Goal: Task Accomplishment & Management: Complete application form

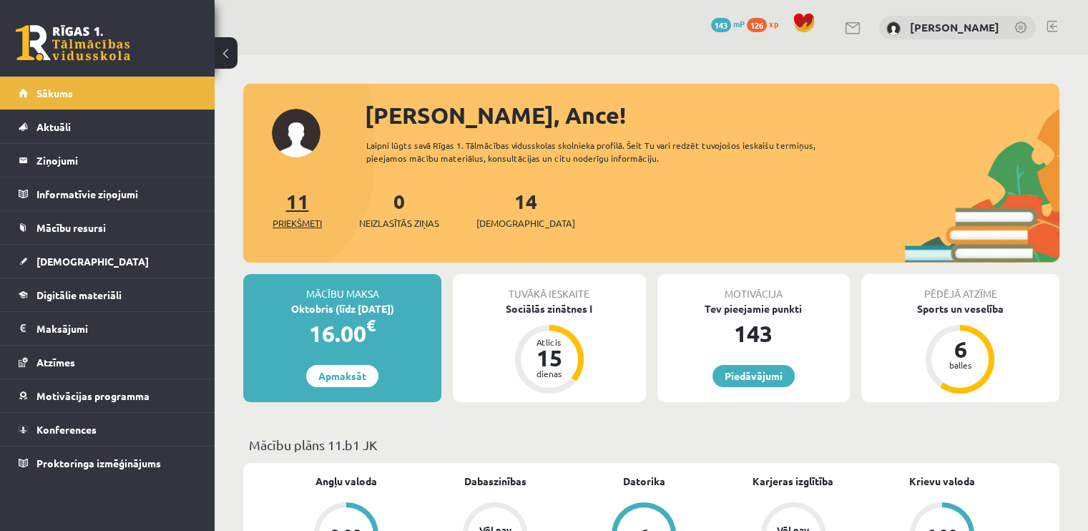
click at [305, 200] on link "11 Priekšmeti" at bounding box center [297, 209] width 49 height 42
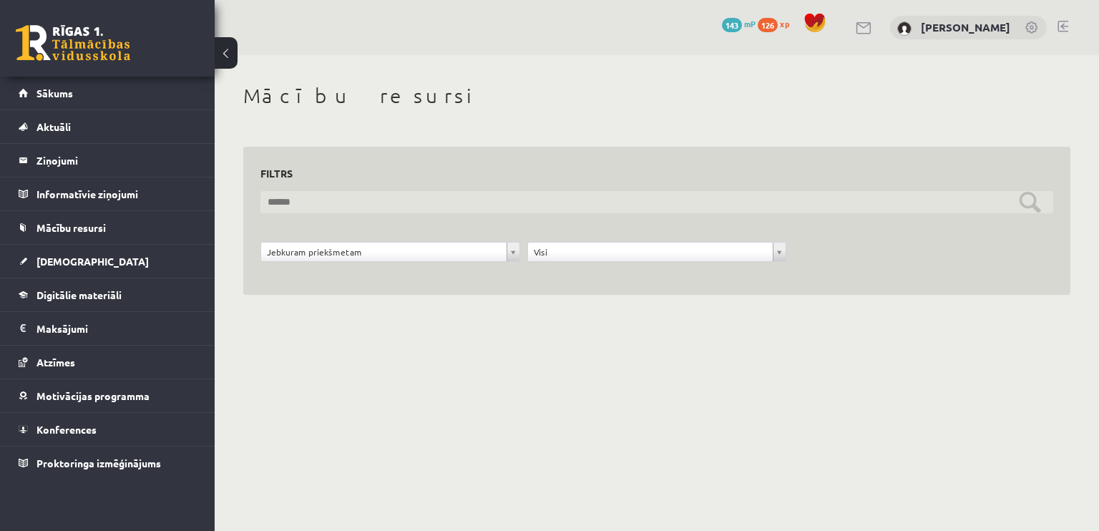
click at [1026, 210] on input "text" at bounding box center [656, 202] width 793 height 22
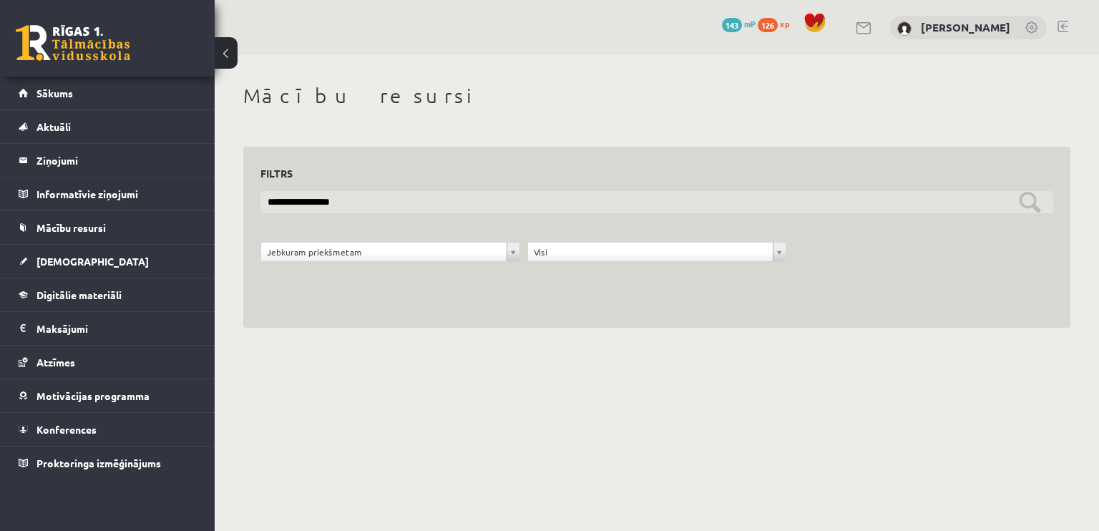
type input "**********"
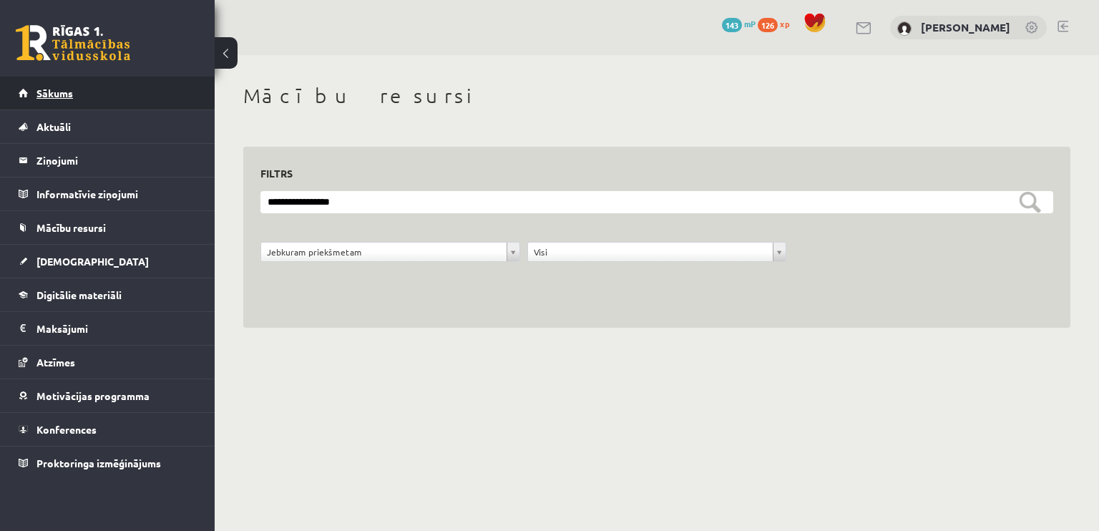
click at [65, 82] on link "Sākums" at bounding box center [108, 93] width 178 height 33
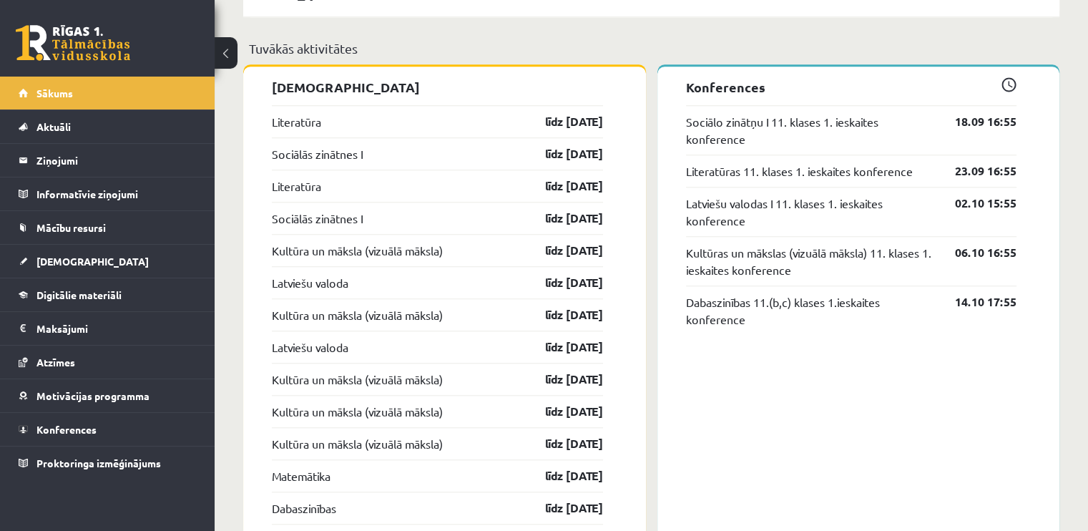
scroll to position [1268, 0]
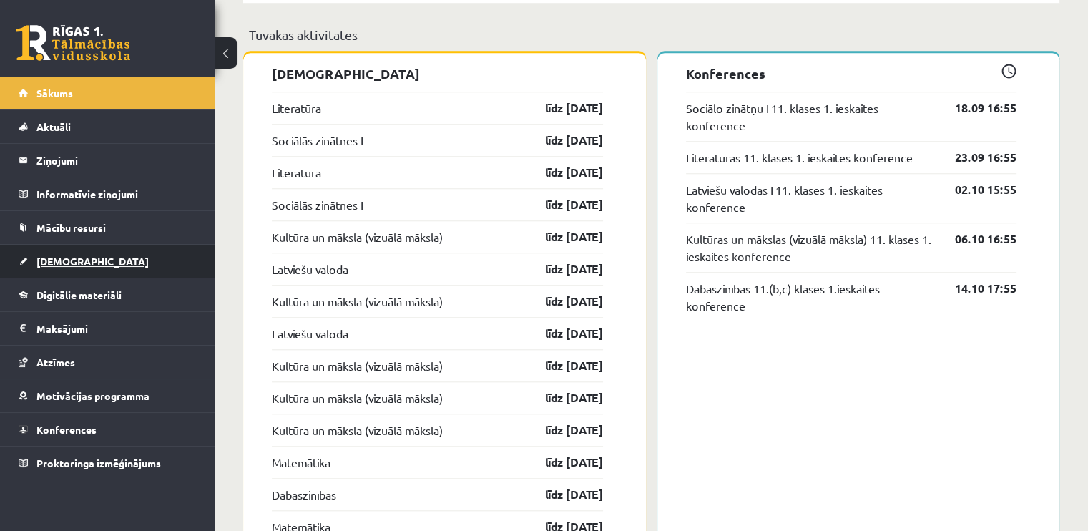
click at [88, 250] on link "[DEMOGRAPHIC_DATA]" at bounding box center [108, 261] width 178 height 33
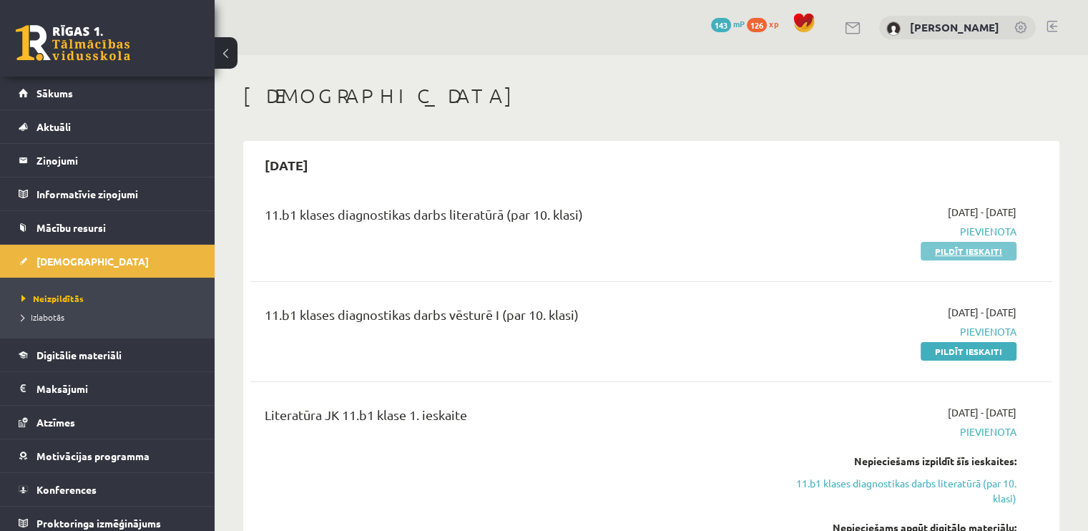
click at [958, 250] on link "Pildīt ieskaiti" at bounding box center [969, 251] width 96 height 19
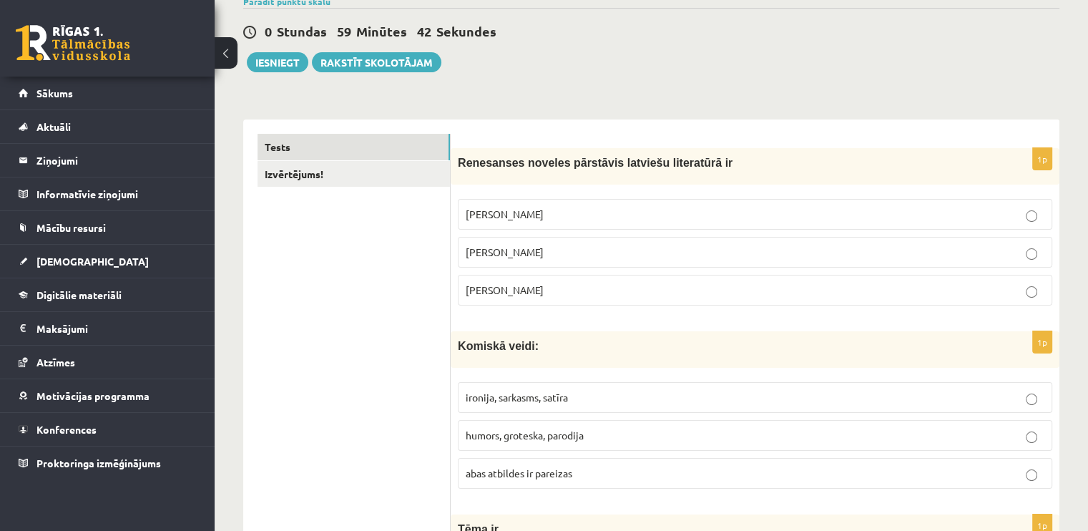
scroll to position [157, 0]
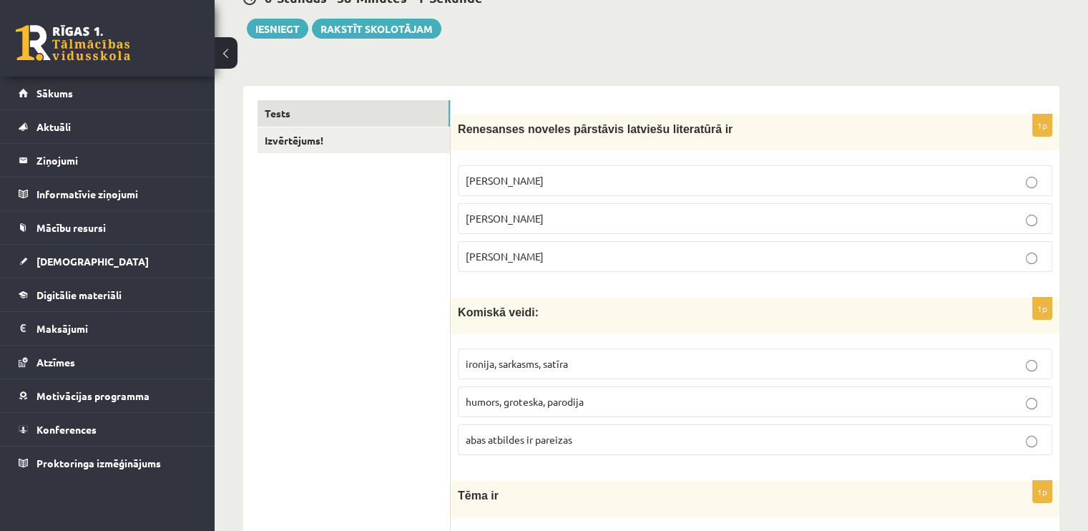
click at [1021, 178] on p "Rūdolfs Blaumanis" at bounding box center [755, 180] width 579 height 15
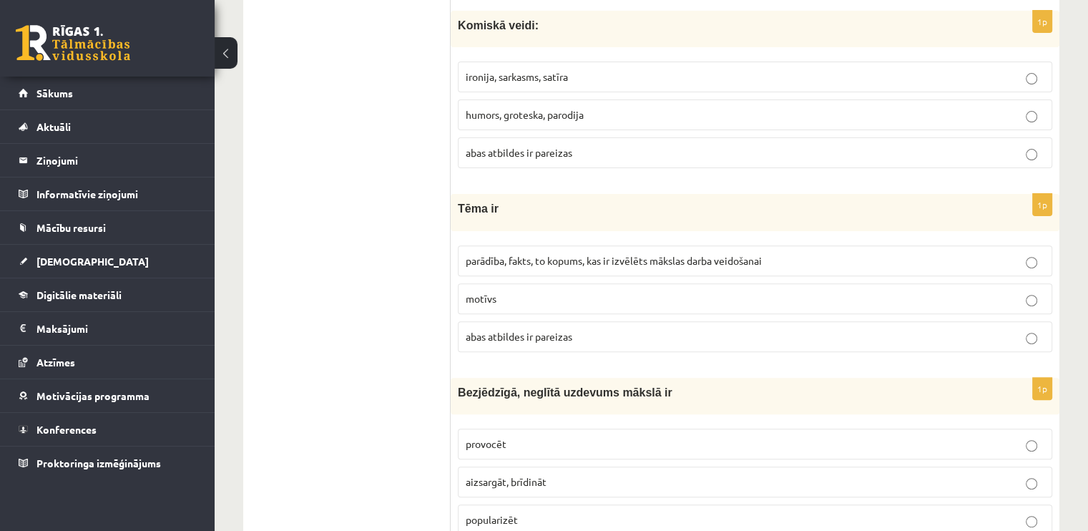
scroll to position [457, 0]
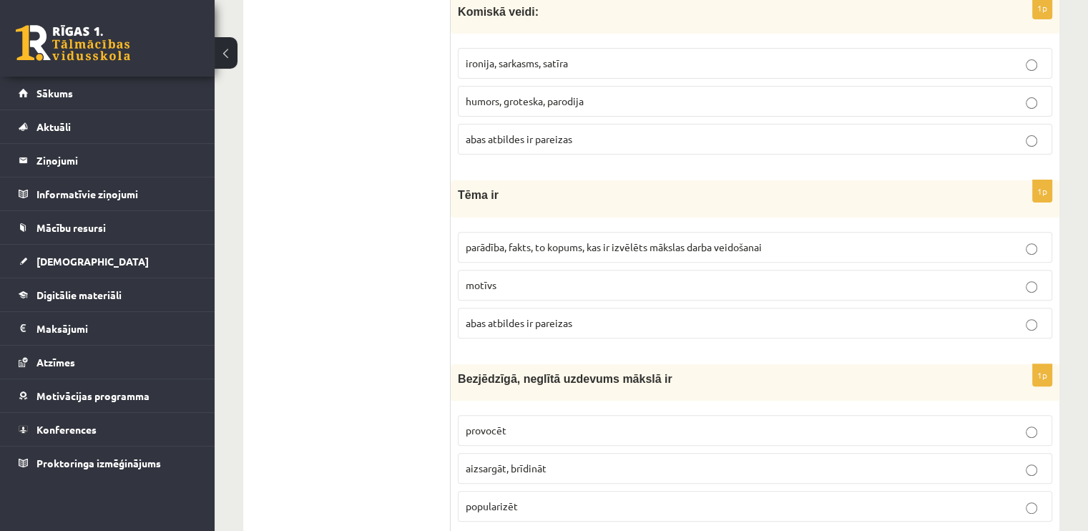
click at [613, 50] on label "ironija, sarkasms, satīra" at bounding box center [755, 63] width 595 height 31
click at [718, 146] on label "abas atbildes ir pareizas" at bounding box center [755, 139] width 595 height 31
click at [922, 316] on p "abas atbildes ir pareizas" at bounding box center [755, 323] width 579 height 15
click at [967, 417] on label "provocēt" at bounding box center [755, 430] width 595 height 31
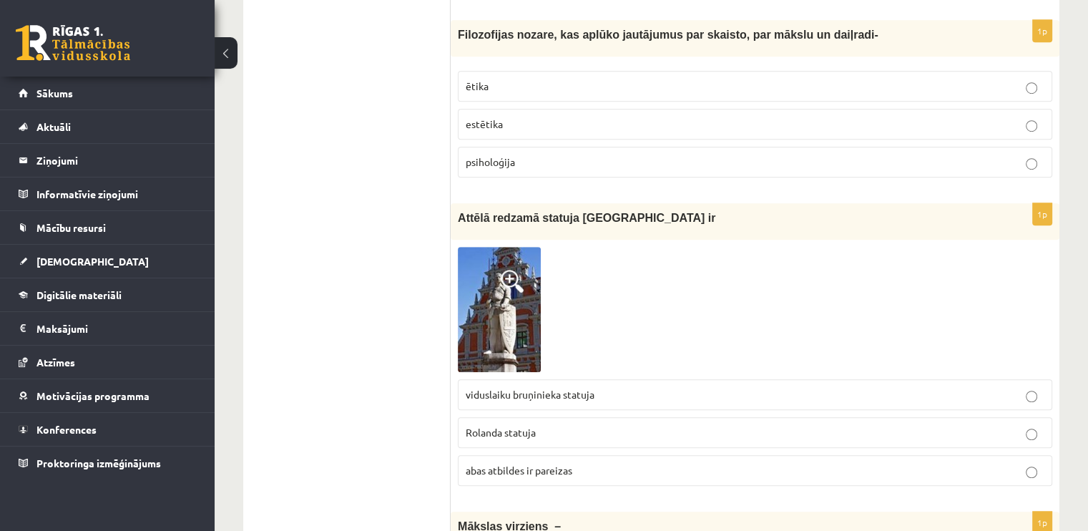
scroll to position [999, 0]
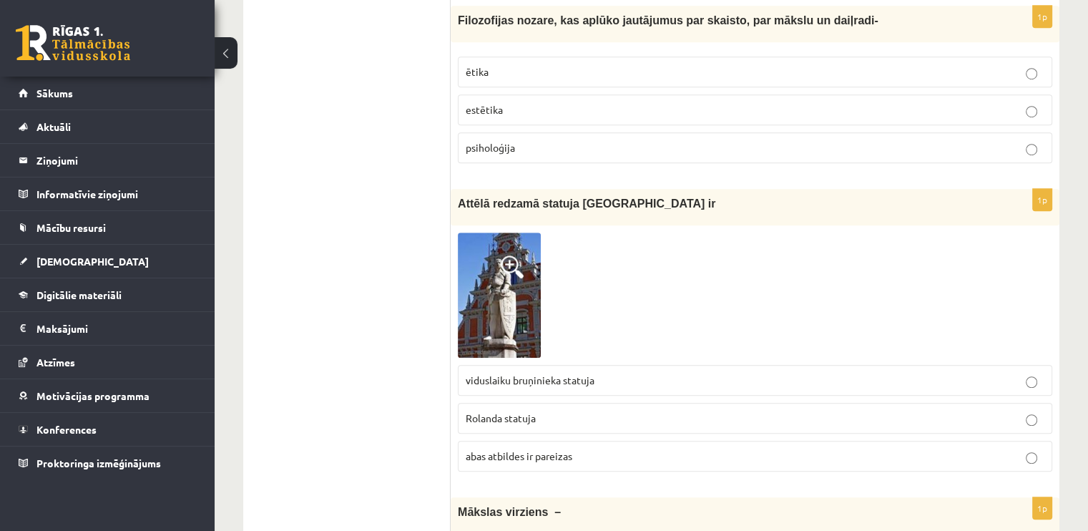
click at [707, 461] on label "abas atbildes ir pareizas" at bounding box center [755, 456] width 595 height 31
click at [670, 102] on p "estētika" at bounding box center [755, 109] width 579 height 15
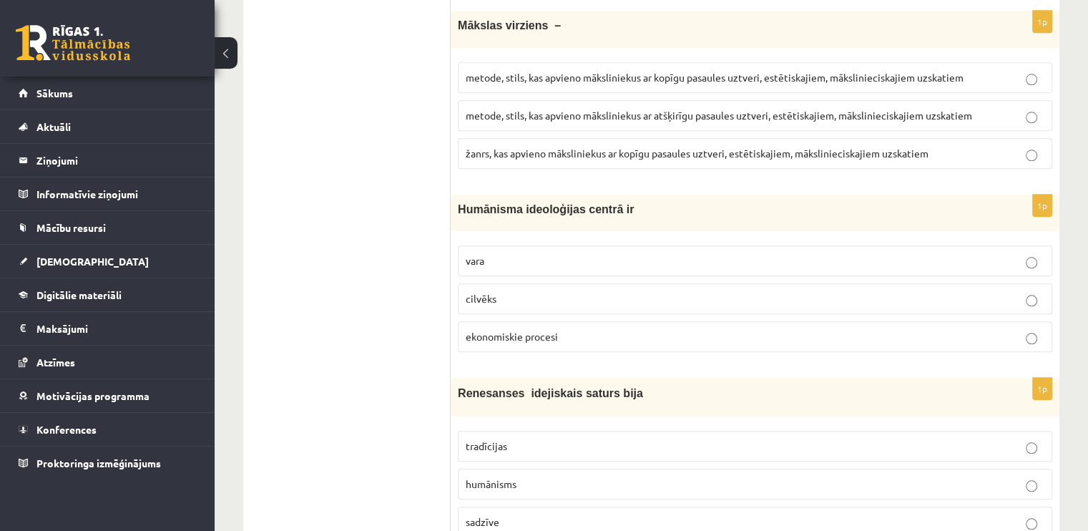
scroll to position [1500, 0]
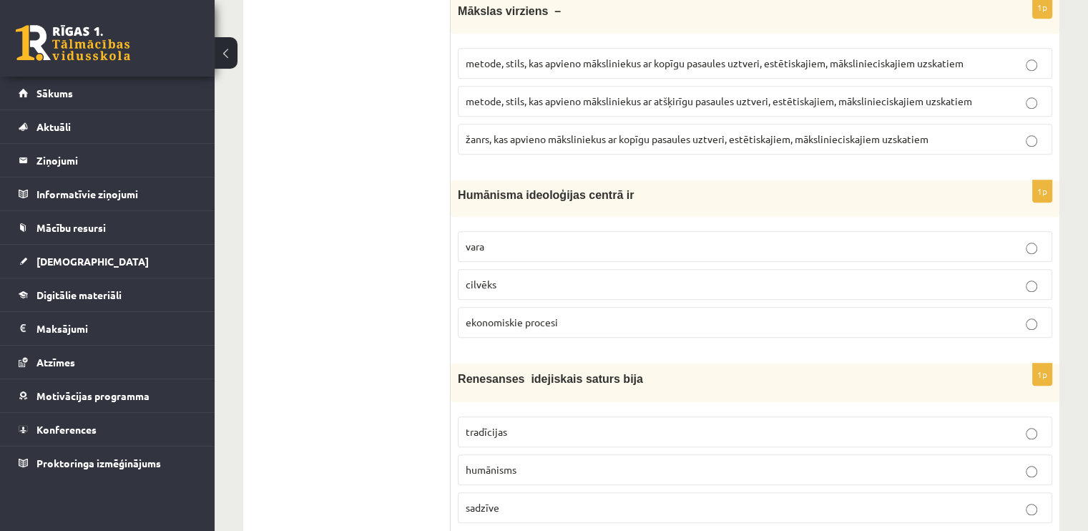
click at [736, 94] on span "metode, stils, kas apvieno māksliniekus ar atšķirīgu pasaules uztveri, estētisk…" at bounding box center [719, 100] width 507 height 13
click at [706, 57] on span "metode, stils, kas apvieno māksliniekus ar kopīgu pasaules uztveri, estētiskaji…" at bounding box center [715, 63] width 498 height 13
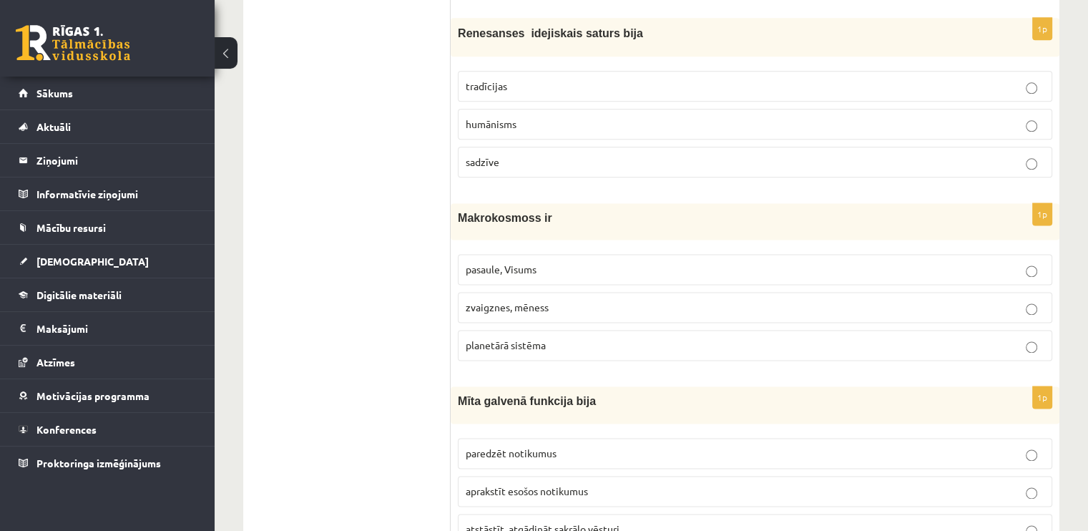
scroll to position [1838, 0]
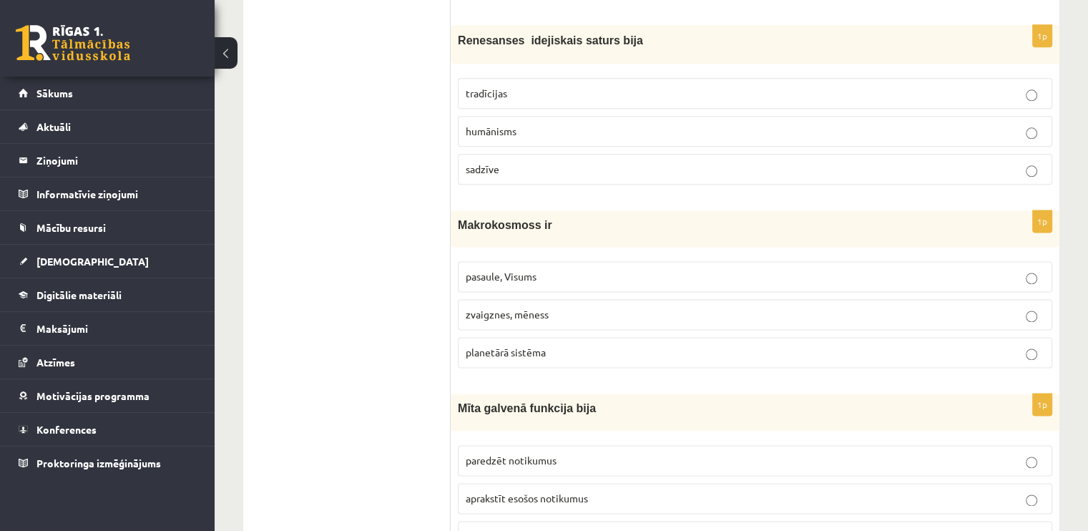
click at [972, 124] on p "humānisms" at bounding box center [755, 131] width 579 height 15
click at [1005, 261] on label "pasaule, Visums" at bounding box center [755, 276] width 595 height 31
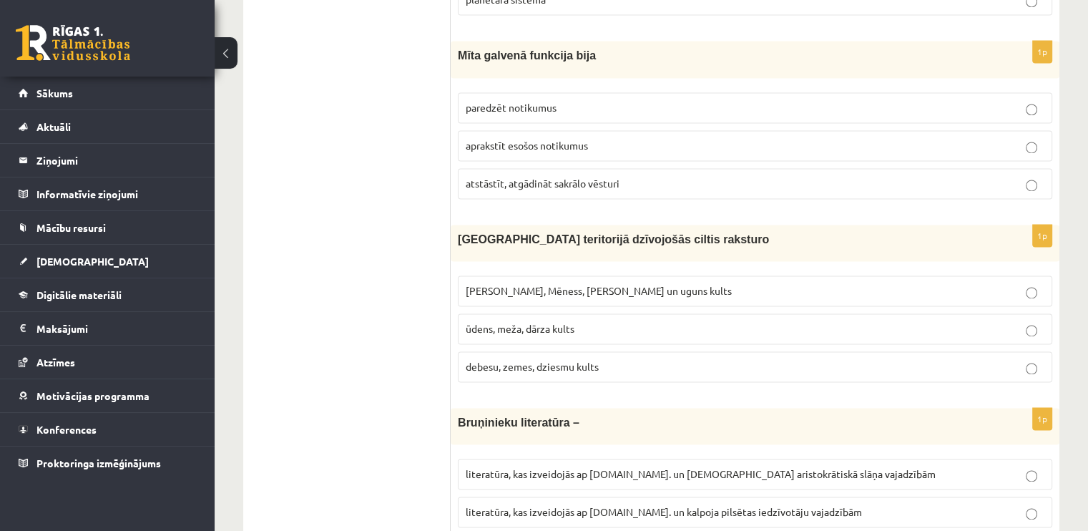
scroll to position [2205, 0]
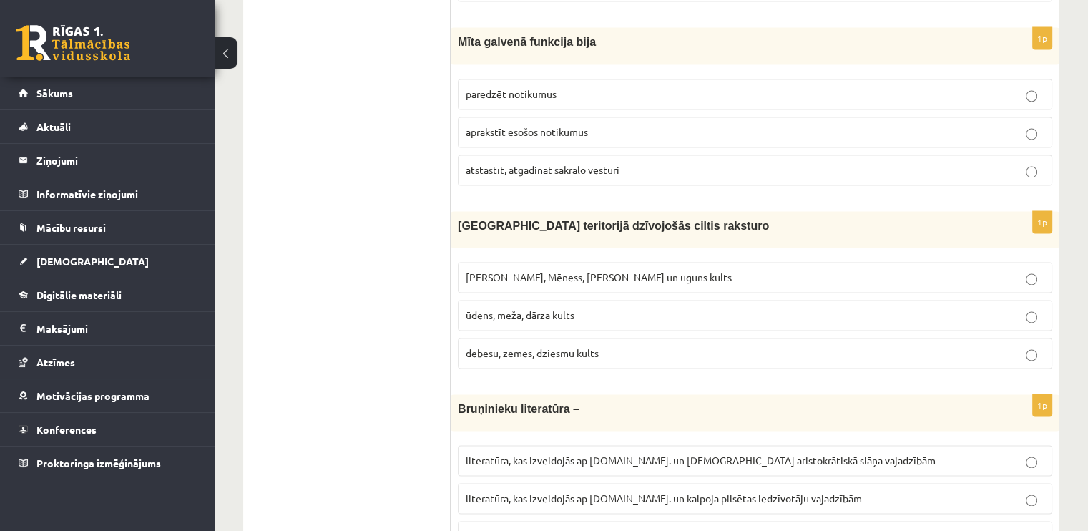
click at [785, 162] on p "atstāstīt, atgādināt sakrālo vēsturi" at bounding box center [755, 169] width 579 height 15
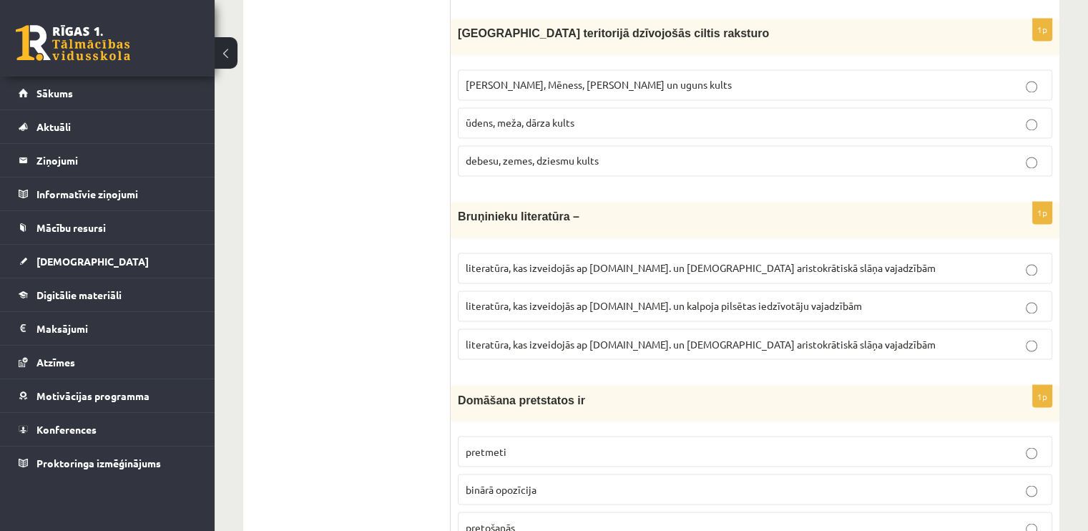
scroll to position [2404, 0]
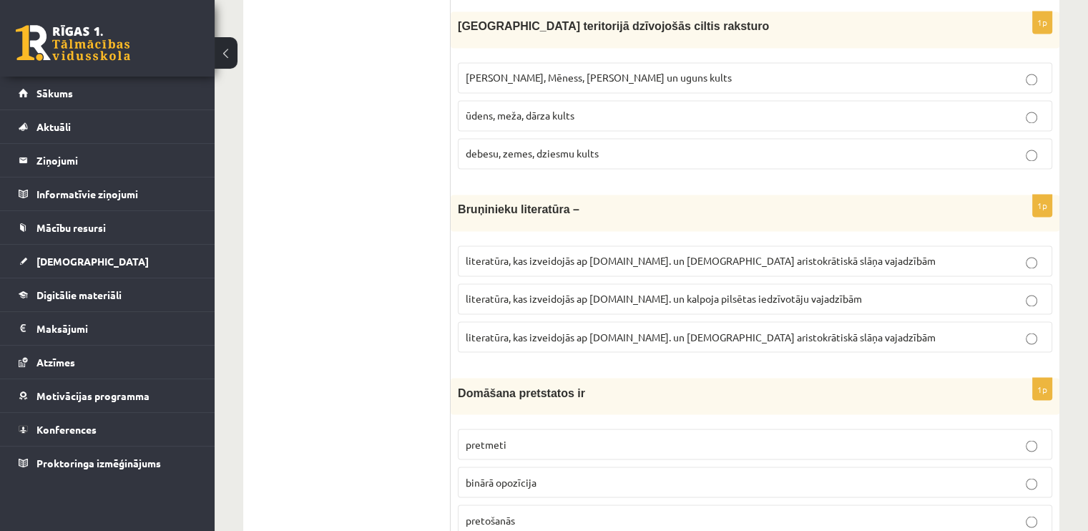
click at [758, 62] on label "Saules, Mēness, Pērkona un uguns kults" at bounding box center [755, 77] width 595 height 31
click at [706, 330] on span "literatūra, kas izveidojās ap 12.gs. un kalpoja aristokrātiskā slāņa vajadzībām" at bounding box center [701, 336] width 470 height 13
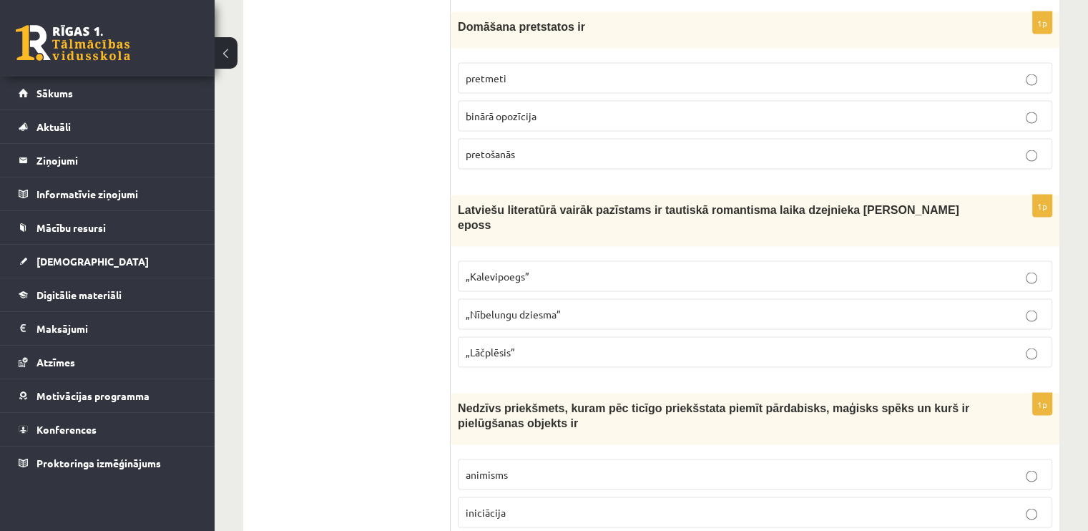
scroll to position [2750, 0]
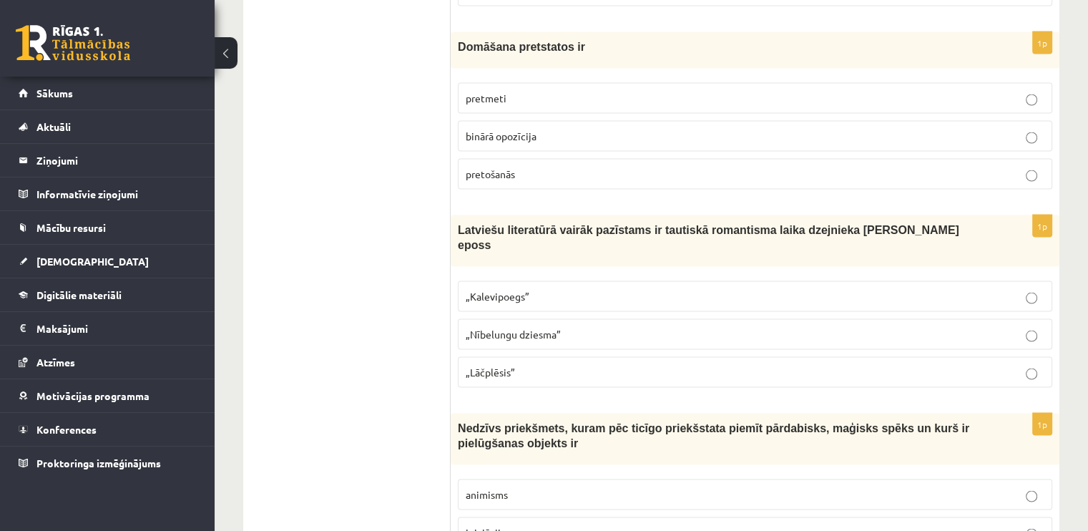
click at [727, 365] on p "„Lāčplēsis”" at bounding box center [755, 372] width 579 height 15
click at [499, 130] on span "binārā opozīcija" at bounding box center [501, 136] width 71 height 13
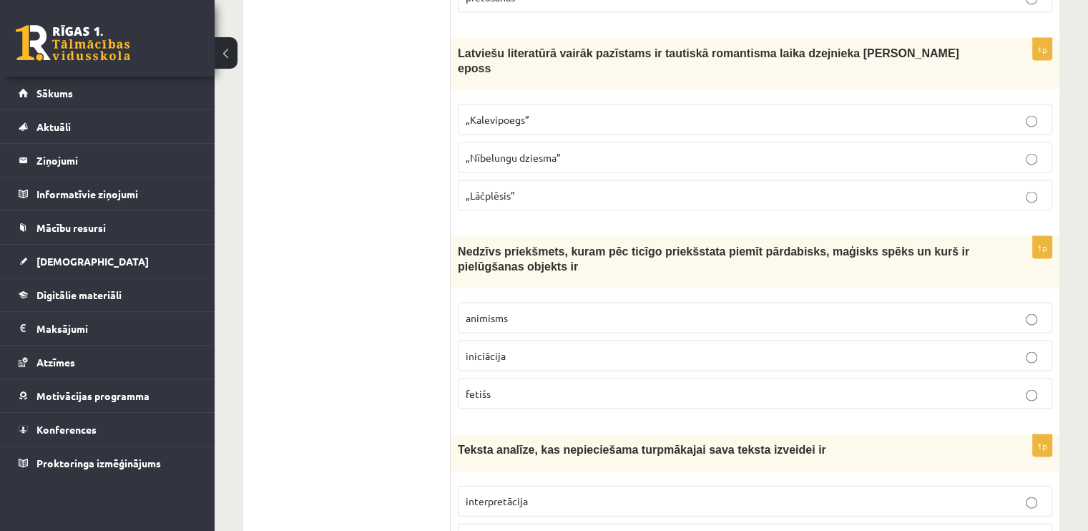
scroll to position [2934, 0]
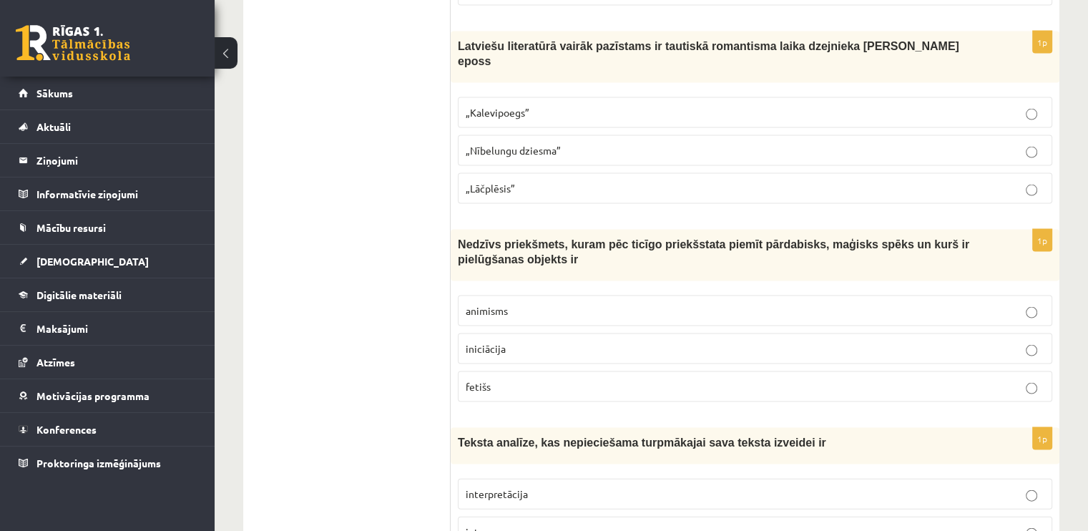
click at [1021, 303] on p "animisms" at bounding box center [755, 310] width 579 height 15
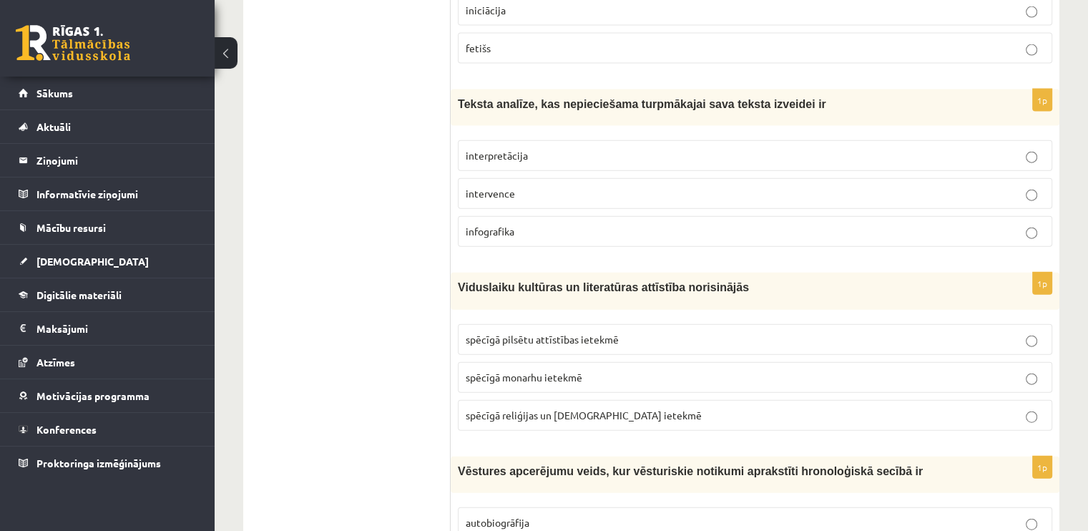
scroll to position [3293, 0]
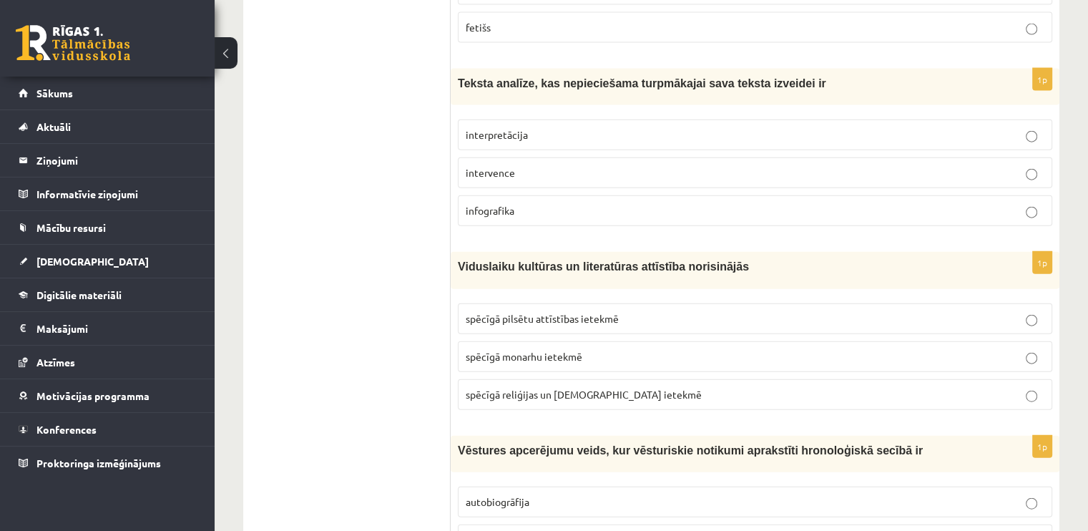
click at [741, 127] on p "interpretācija" at bounding box center [755, 134] width 579 height 15
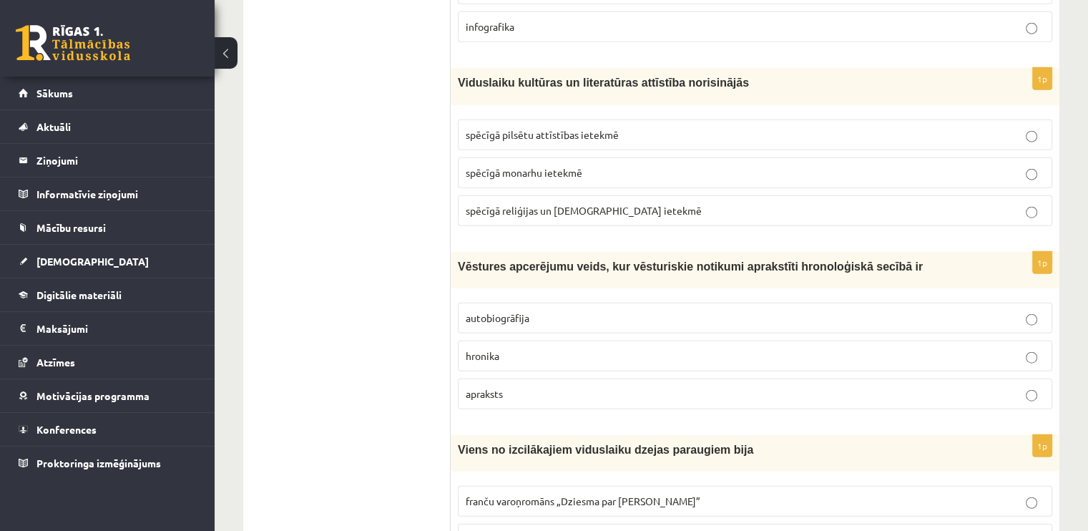
scroll to position [3483, 0]
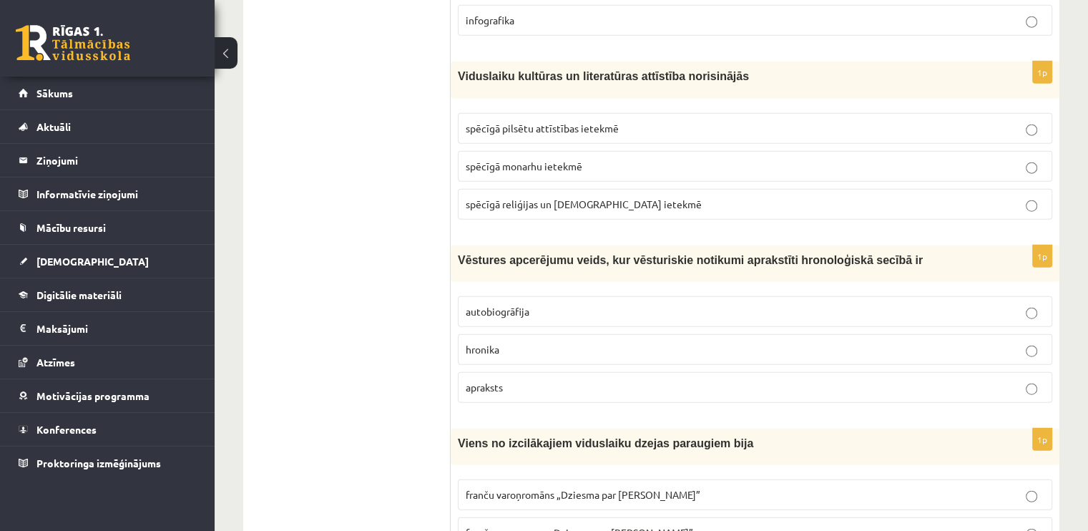
click at [729, 342] on p "hronika" at bounding box center [755, 349] width 579 height 15
click at [721, 113] on label "spēcīgā pilsētu attīstības ietekmē" at bounding box center [755, 128] width 595 height 31
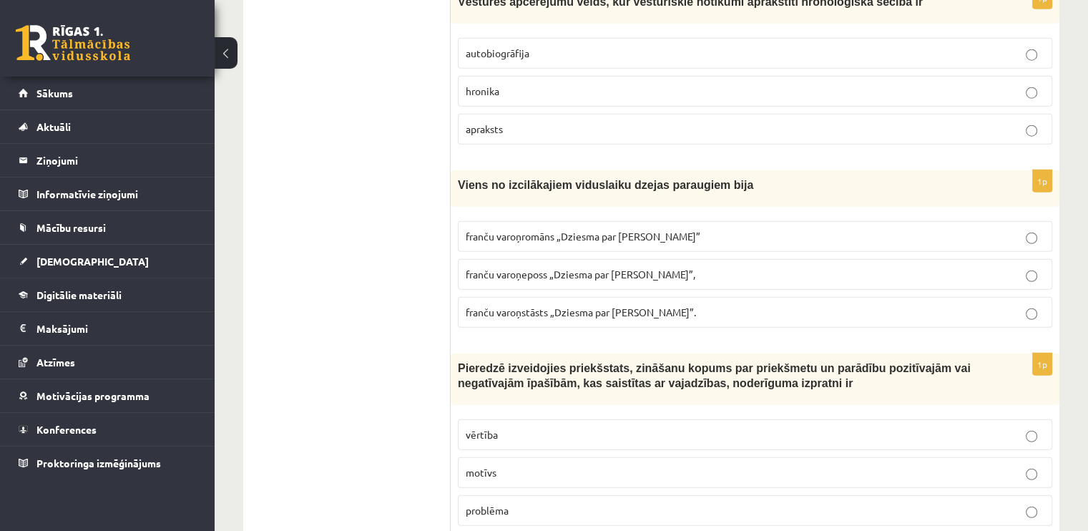
scroll to position [3748, 0]
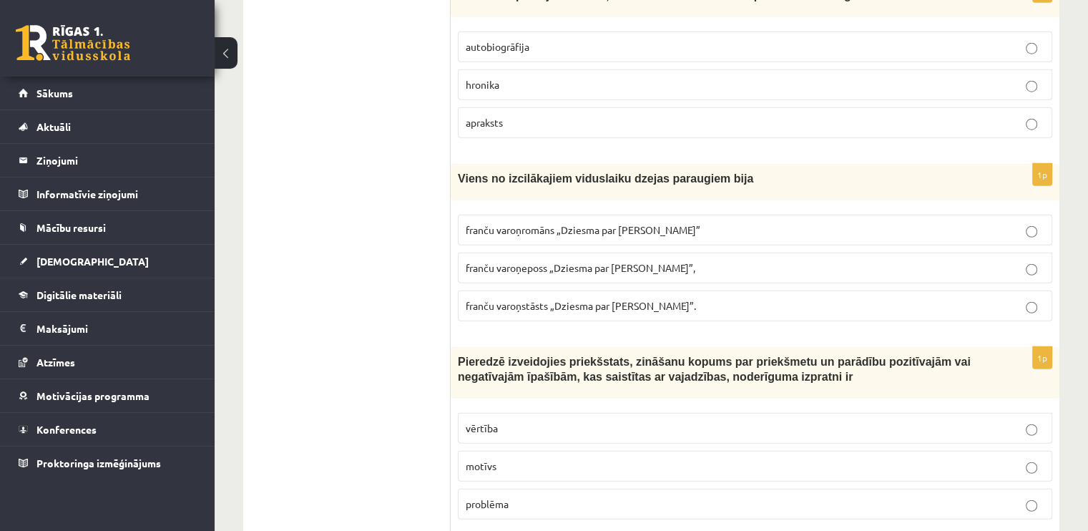
click at [571, 223] on span "franču varoņromāns „Dziesma par Rolandu”" at bounding box center [583, 229] width 235 height 13
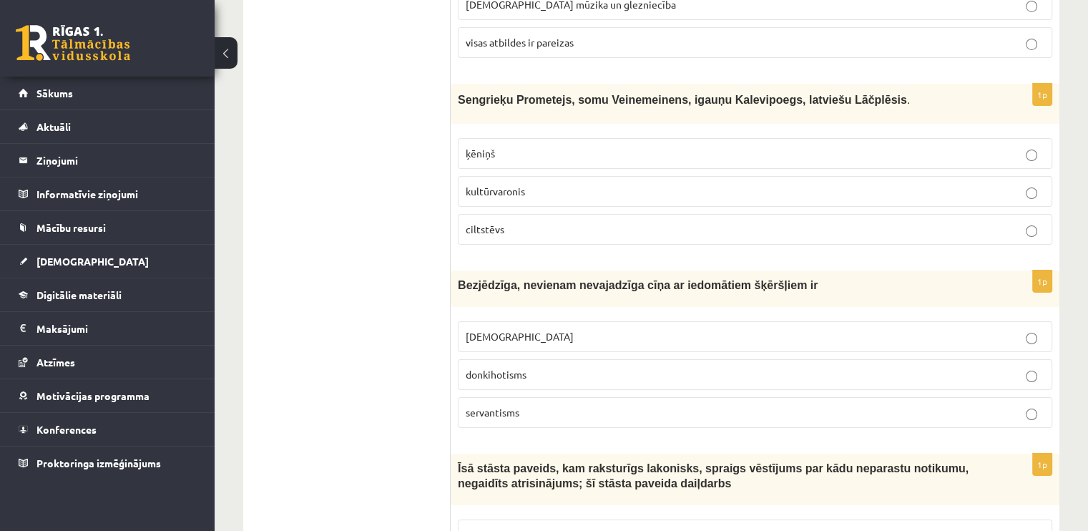
scroll to position [5418, 0]
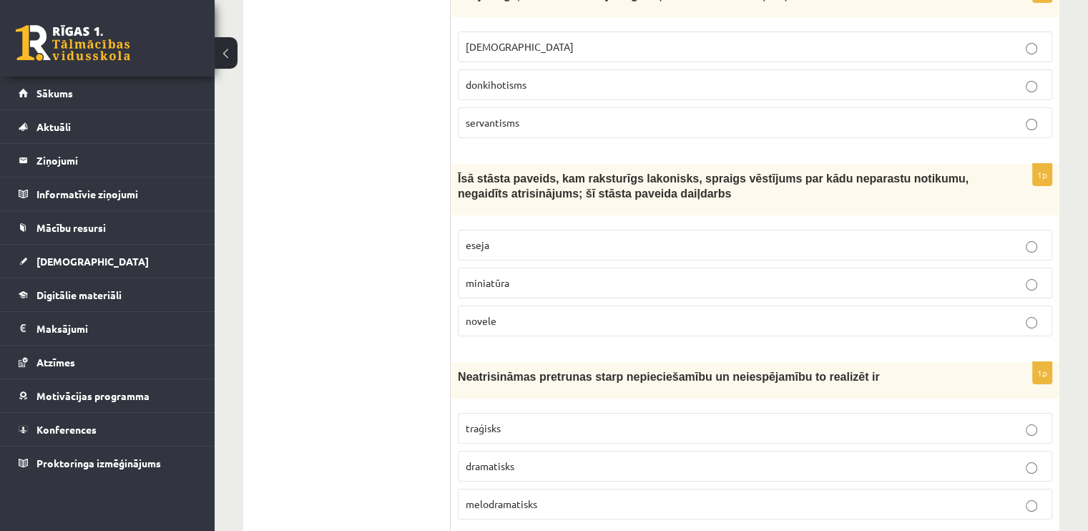
click at [590, 313] on p "novele" at bounding box center [755, 320] width 579 height 15
click at [541, 497] on p "melodramatisks" at bounding box center [755, 504] width 579 height 15
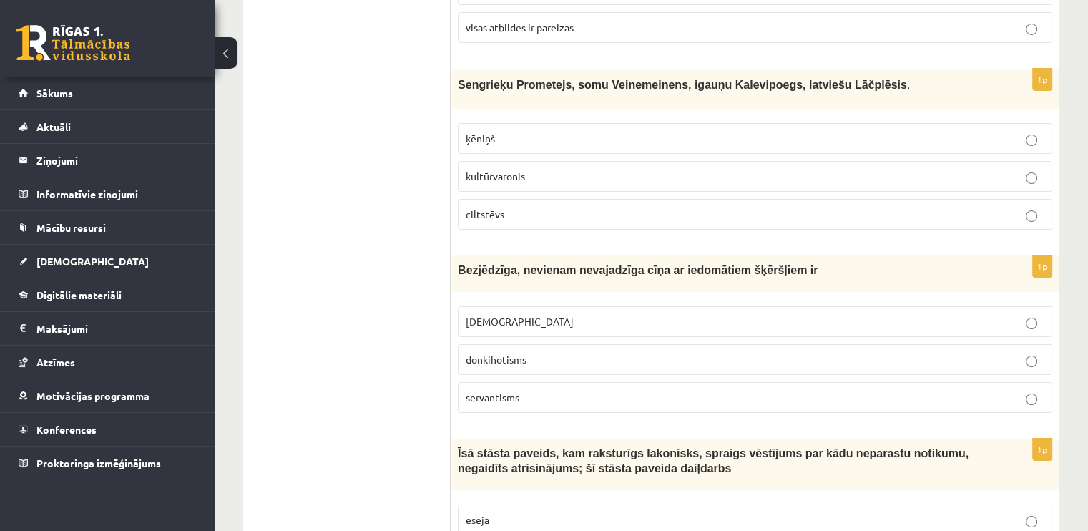
scroll to position [5157, 0]
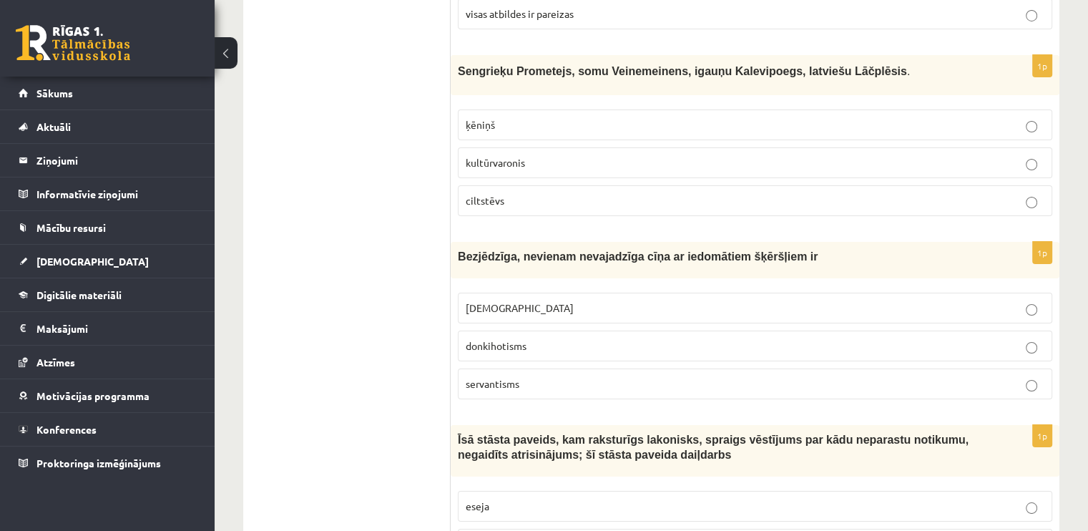
click at [871, 338] on p "donkihotisms" at bounding box center [755, 345] width 579 height 15
click at [703, 155] on p "kultūrvaronis" at bounding box center [755, 162] width 579 height 15
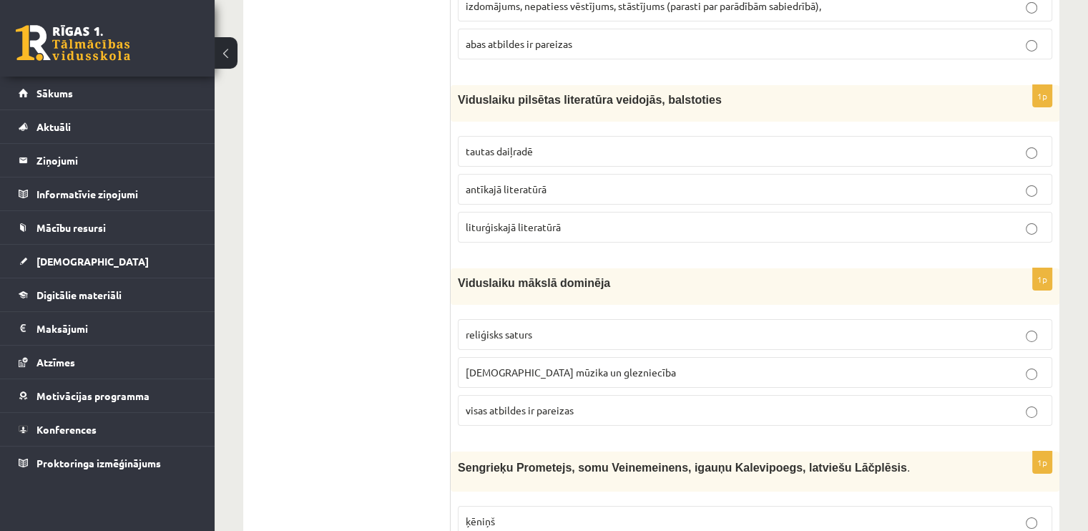
scroll to position [4754, 0]
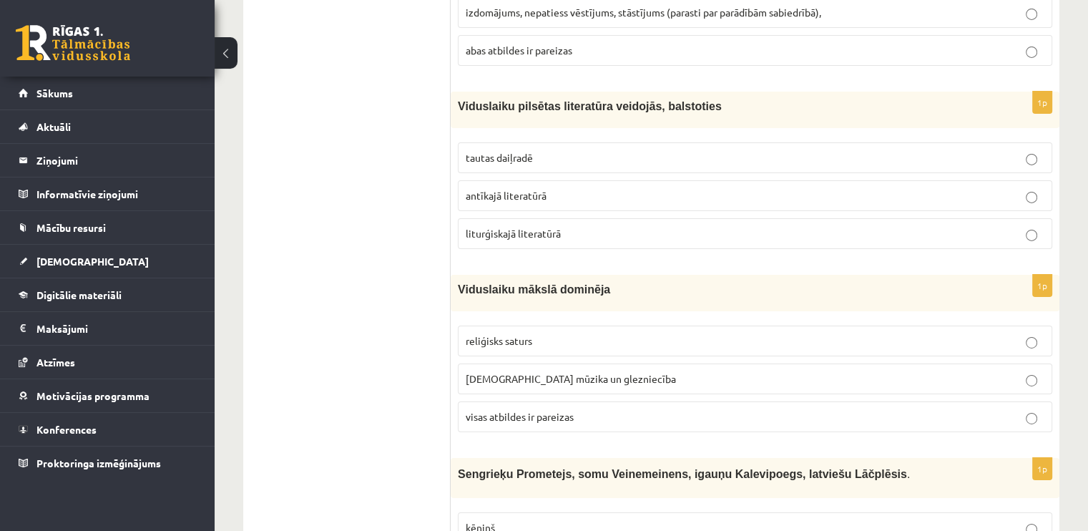
click at [810, 409] on p "visas atbildes ir pareizas" at bounding box center [755, 416] width 579 height 15
click at [670, 226] on p "liturģiskajā literatūrā" at bounding box center [755, 233] width 579 height 15
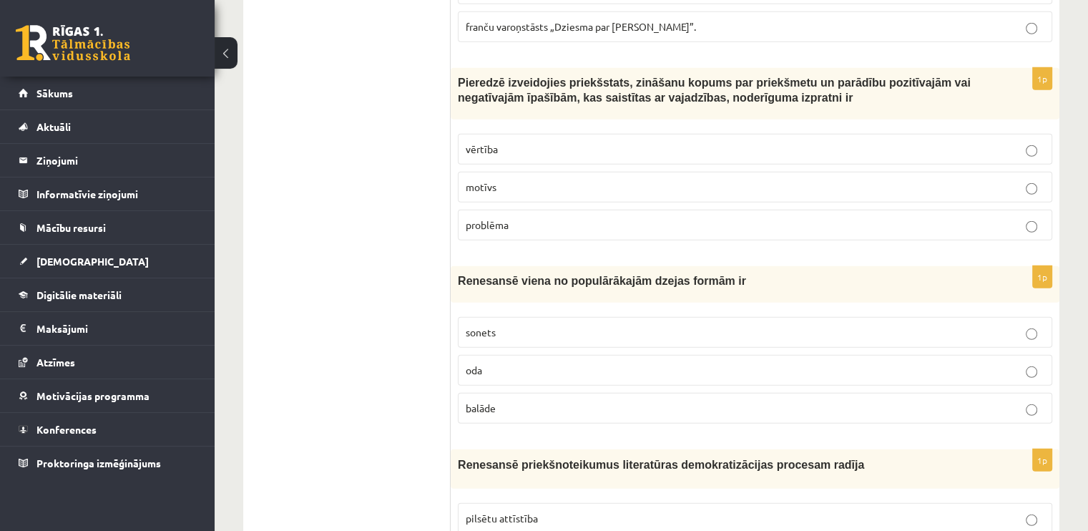
scroll to position [4061, 0]
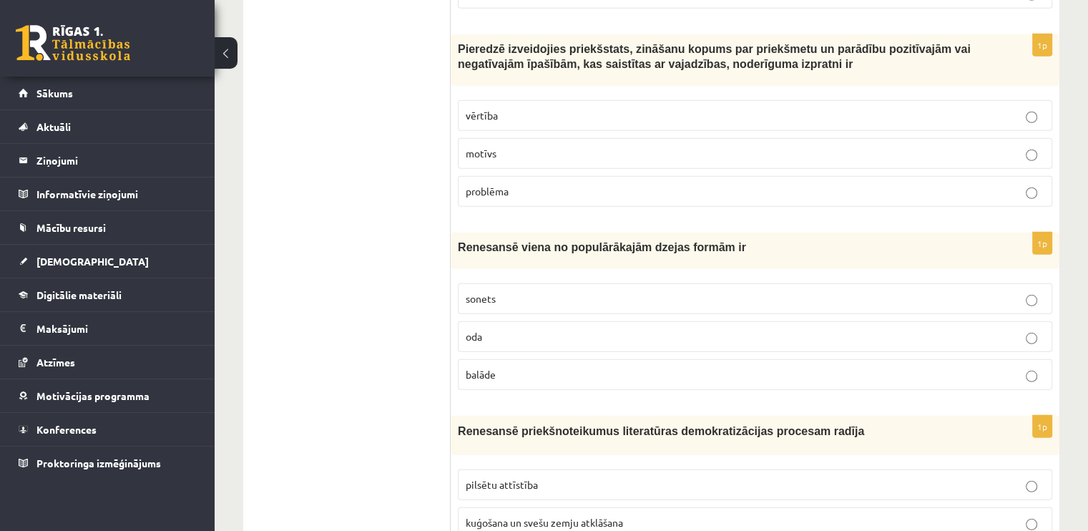
click at [707, 291] on p "sonets" at bounding box center [755, 298] width 579 height 15
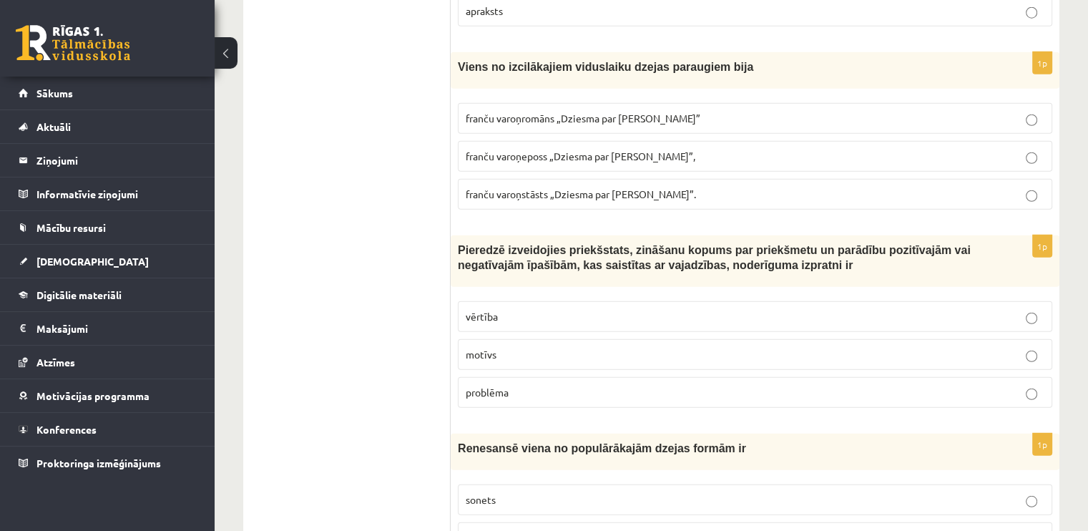
scroll to position [3839, 0]
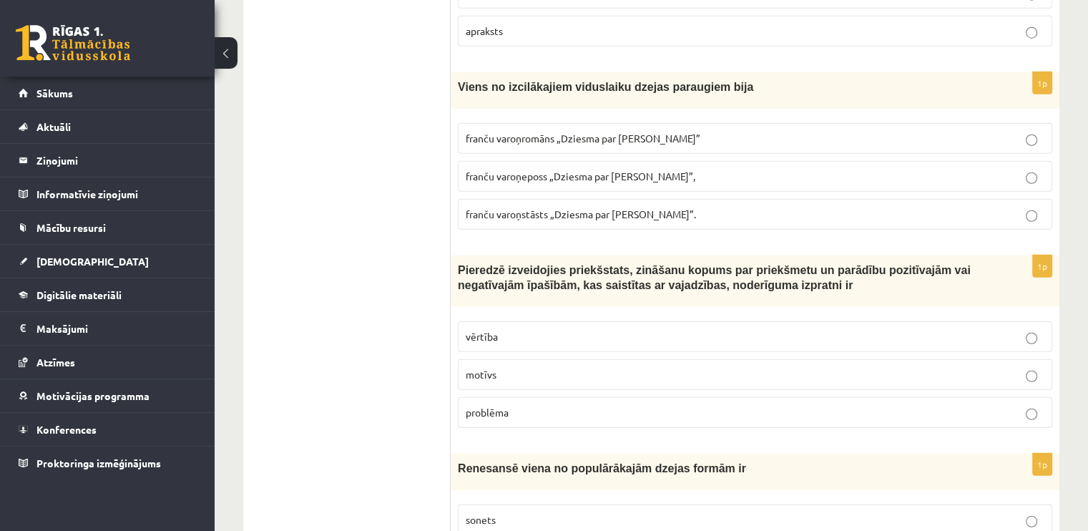
click at [645, 367] on p "motīvs" at bounding box center [755, 374] width 579 height 15
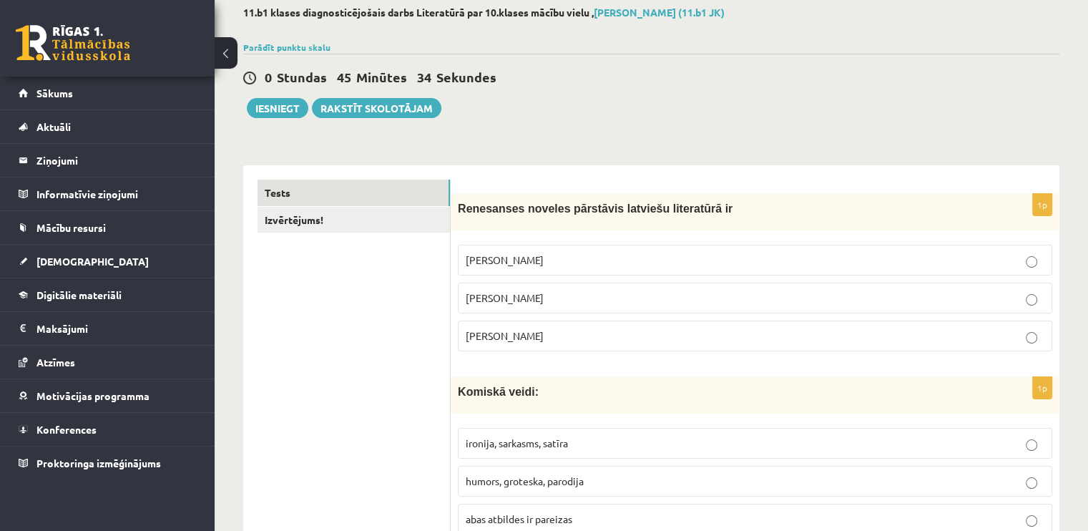
scroll to position [0, 0]
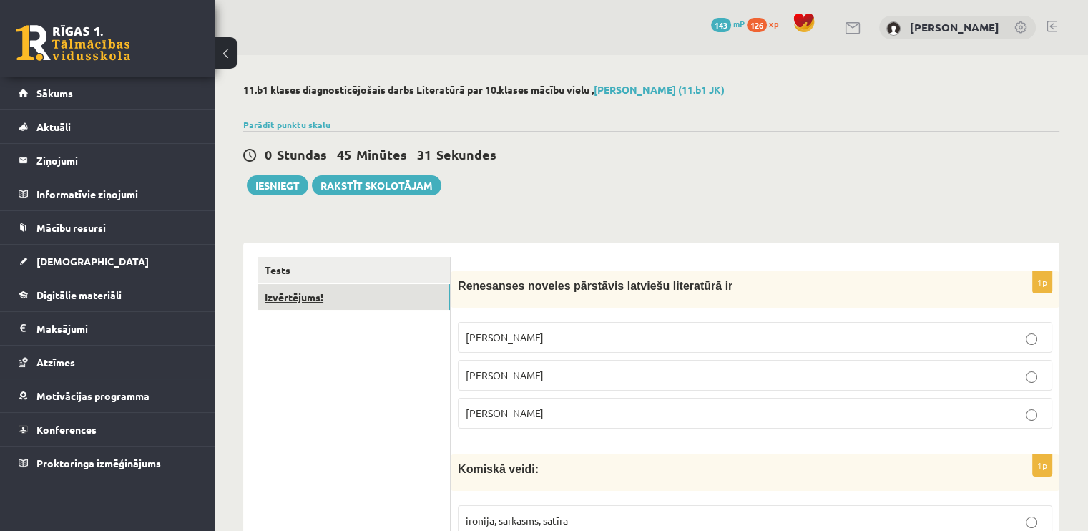
click at [335, 300] on link "Izvērtējums!" at bounding box center [354, 297] width 192 height 26
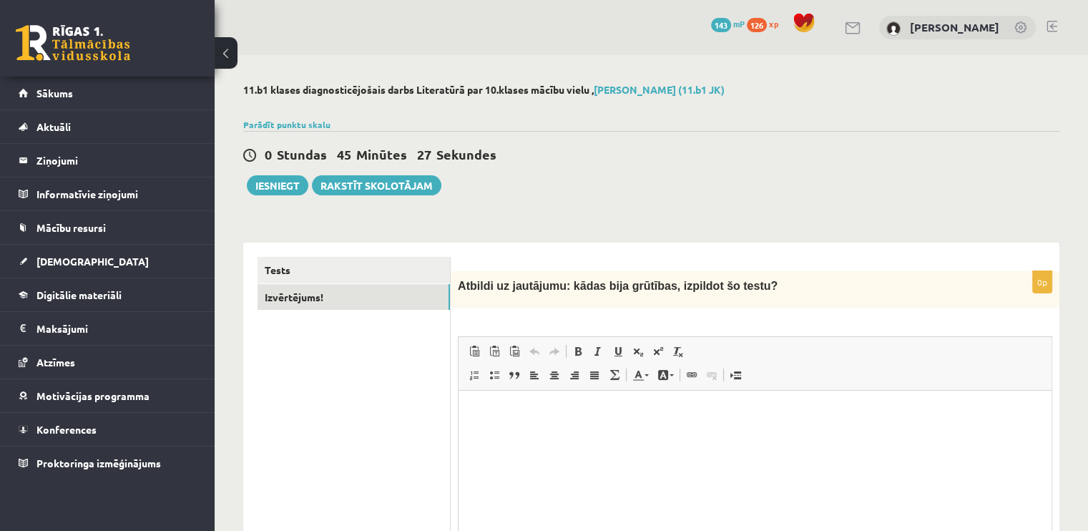
drag, startPoint x: 1087, startPoint y: 160, endPoint x: 1085, endPoint y: 170, distance: 10.1
click at [1085, 170] on div "11.b1 klases diagnosticējošais darbs Literatūrā par 10.klases mācību vielu , An…" at bounding box center [652, 366] width 874 height 622
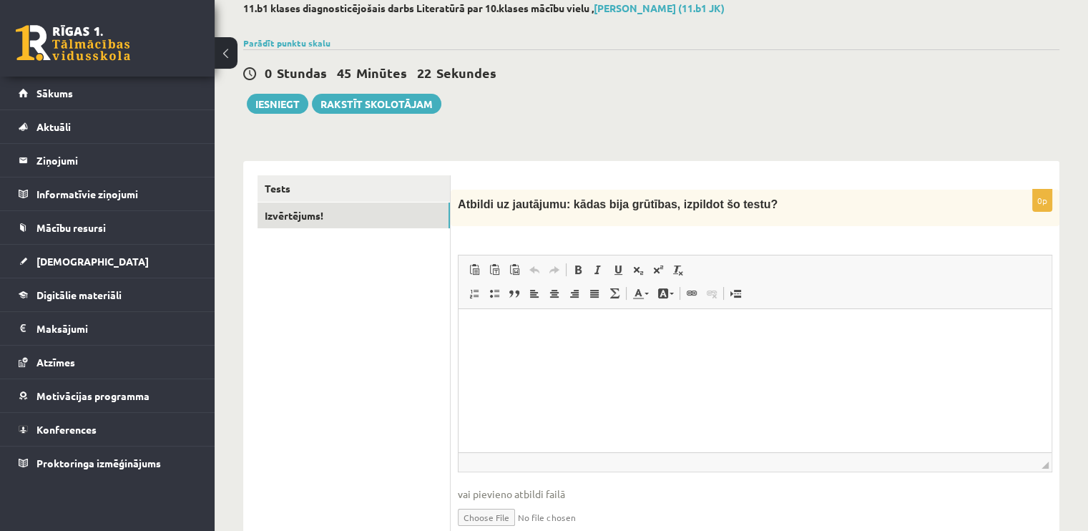
scroll to position [57, 0]
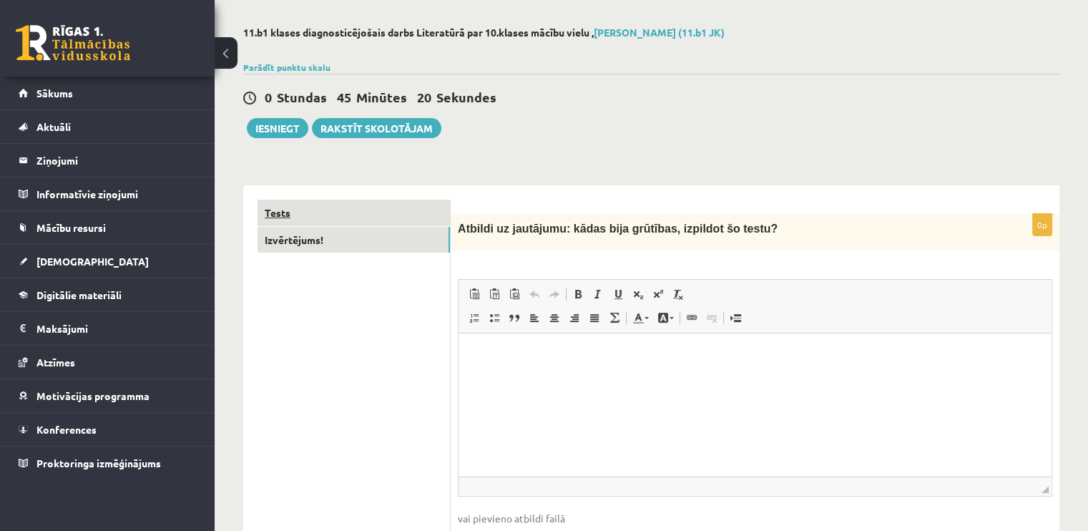
click at [350, 211] on link "Tests" at bounding box center [354, 213] width 192 height 26
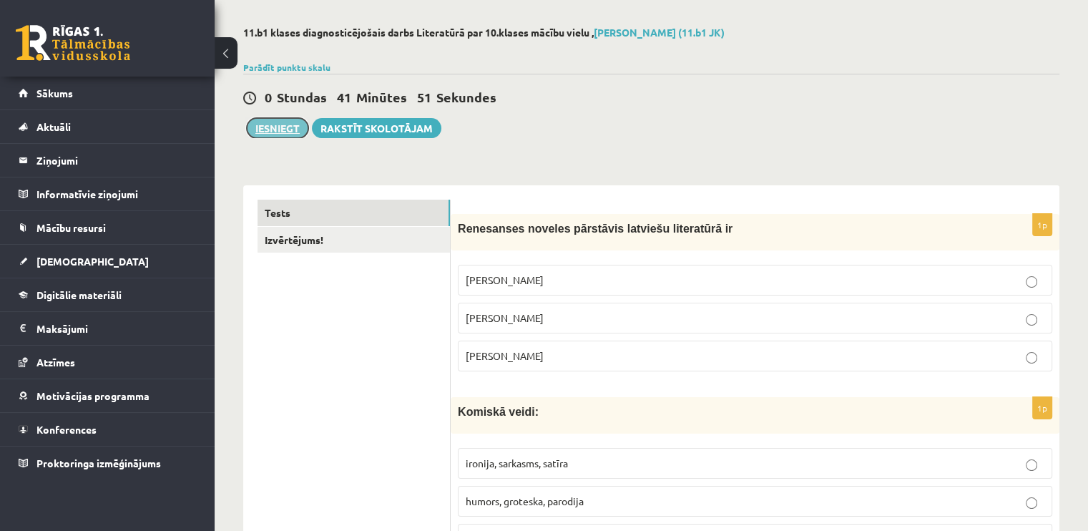
click at [258, 119] on button "Iesniegt" at bounding box center [278, 128] width 62 height 20
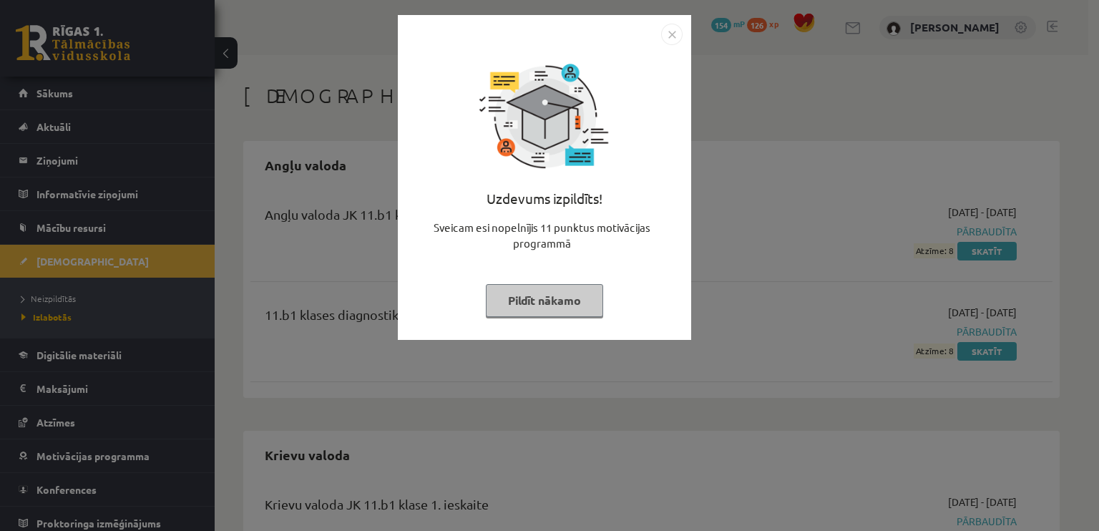
click at [584, 298] on button "Pildīt nākamo" at bounding box center [544, 300] width 117 height 33
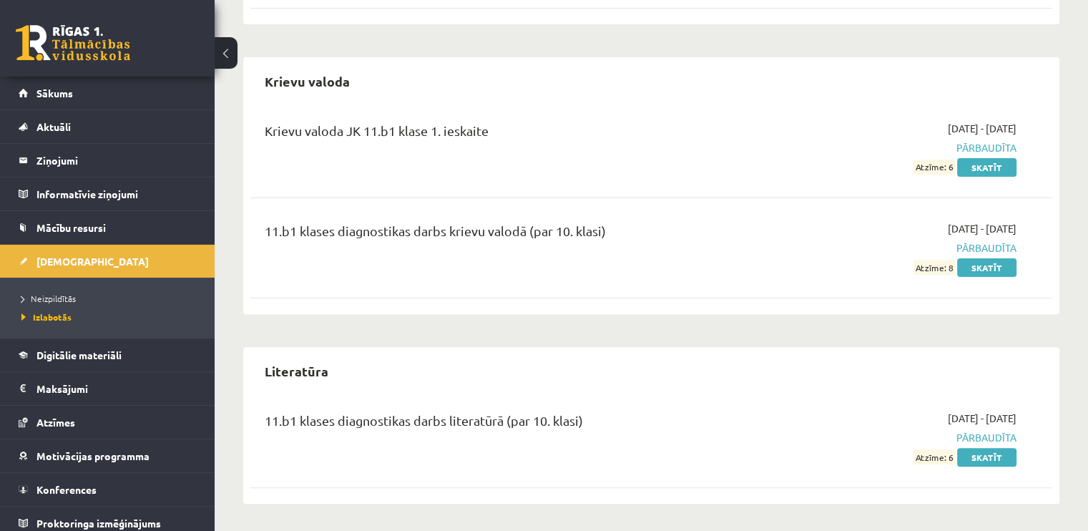
scroll to position [285, 0]
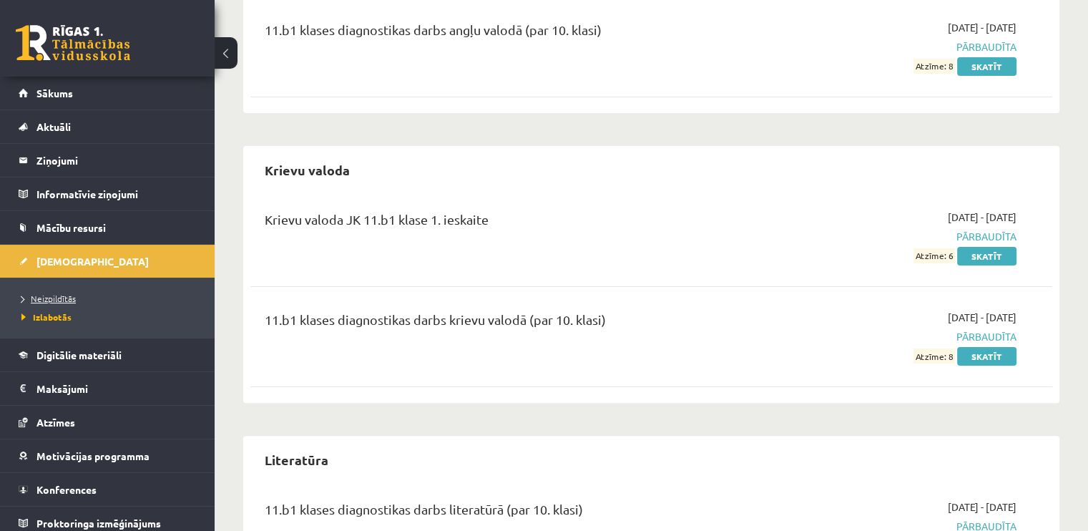
click at [60, 298] on span "Neizpildītās" at bounding box center [48, 298] width 54 height 11
